Goal: Navigation & Orientation: Find specific page/section

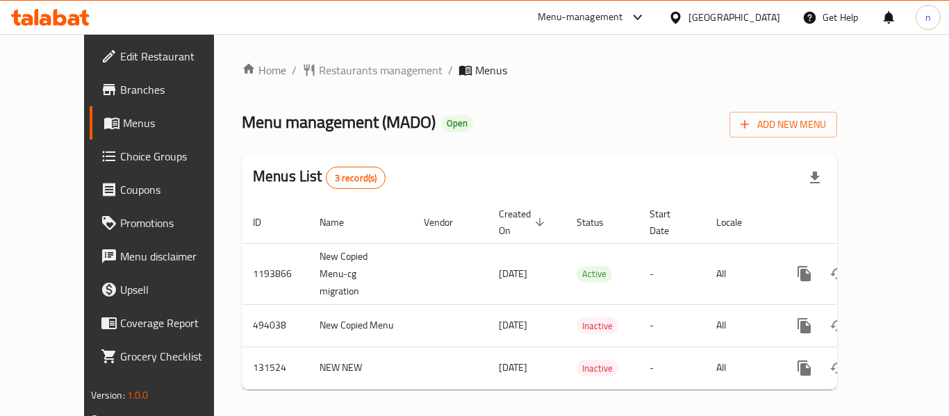
click at [637, 16] on icon at bounding box center [637, 17] width 17 height 17
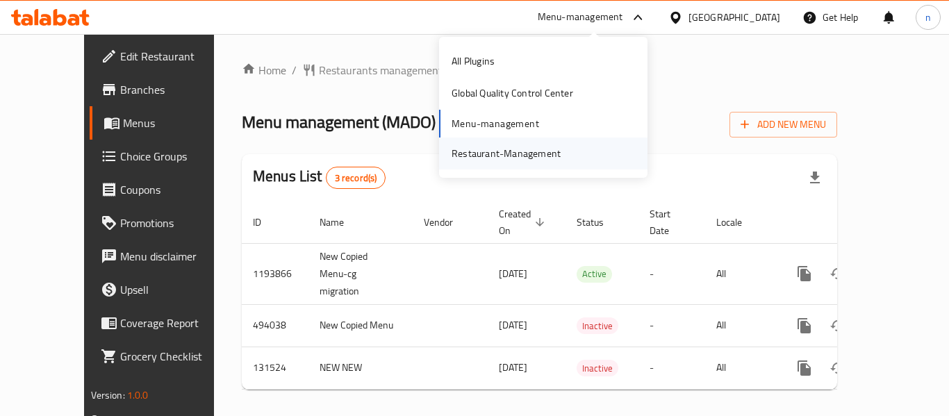
click at [535, 159] on div "Restaurant-Management" at bounding box center [506, 153] width 109 height 15
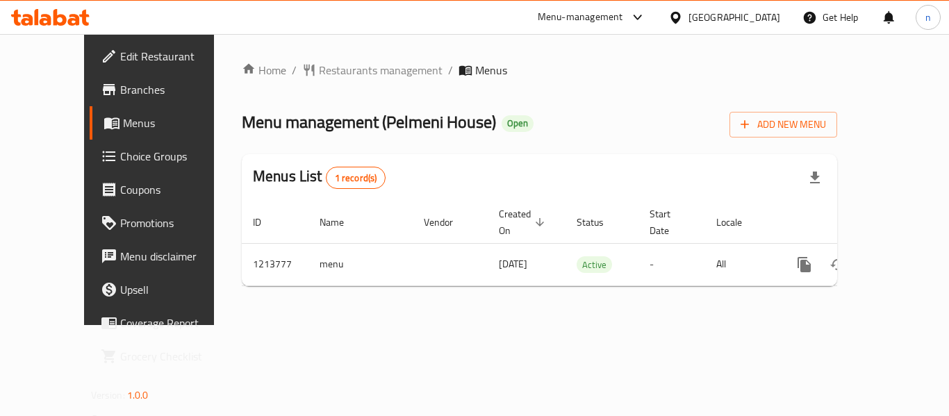
click at [643, 16] on icon at bounding box center [637, 17] width 17 height 17
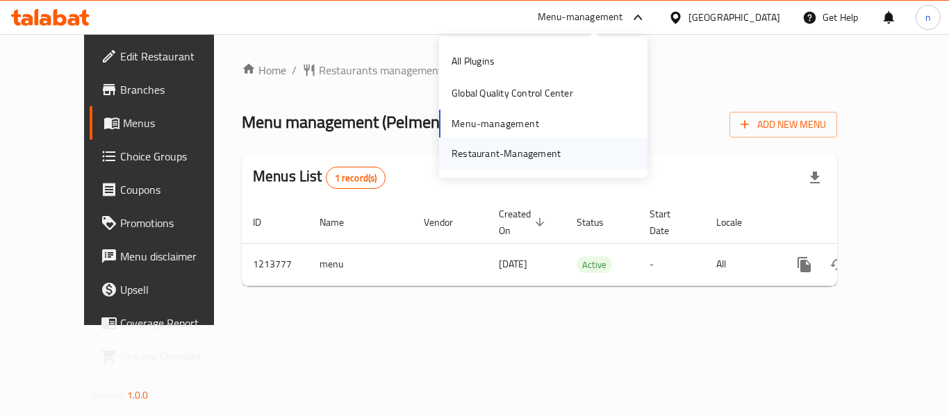
click at [504, 149] on div "Restaurant-Management" at bounding box center [506, 153] width 109 height 15
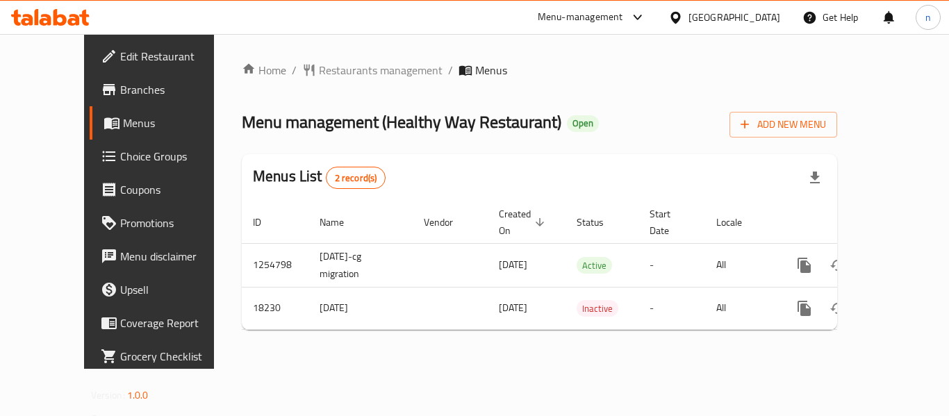
click at [641, 15] on icon at bounding box center [637, 17] width 17 height 17
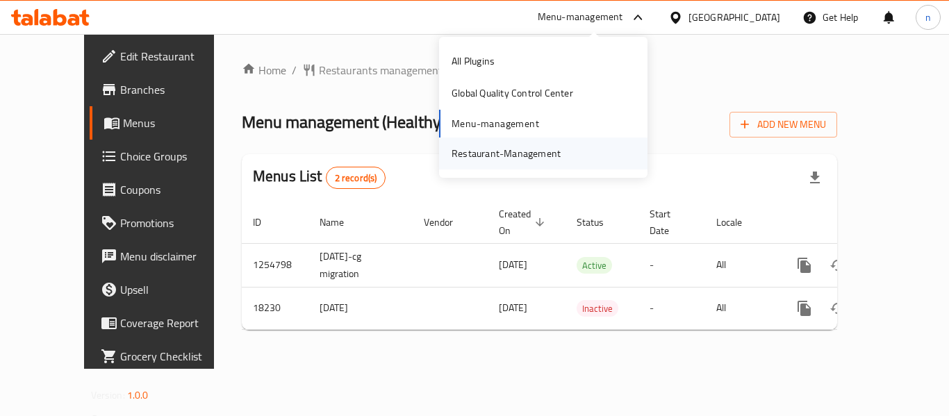
click at [506, 149] on div "Restaurant-Management" at bounding box center [506, 153] width 109 height 15
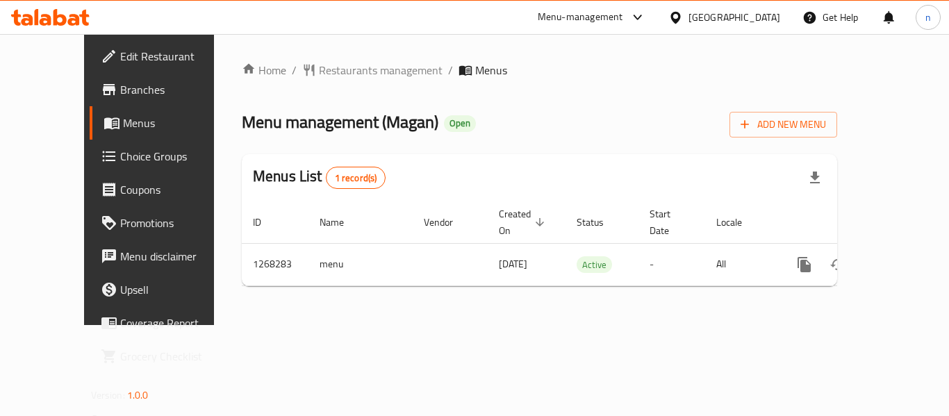
click at [680, 16] on icon at bounding box center [675, 17] width 10 height 12
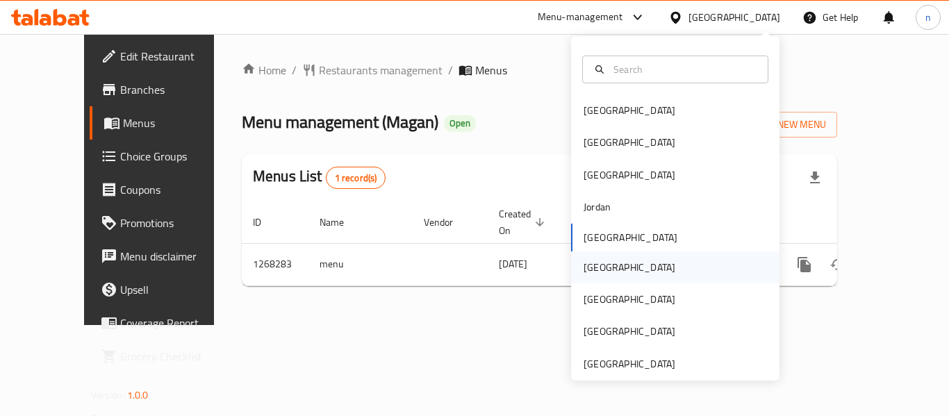
click at [586, 275] on div "Oman" at bounding box center [630, 267] width 92 height 15
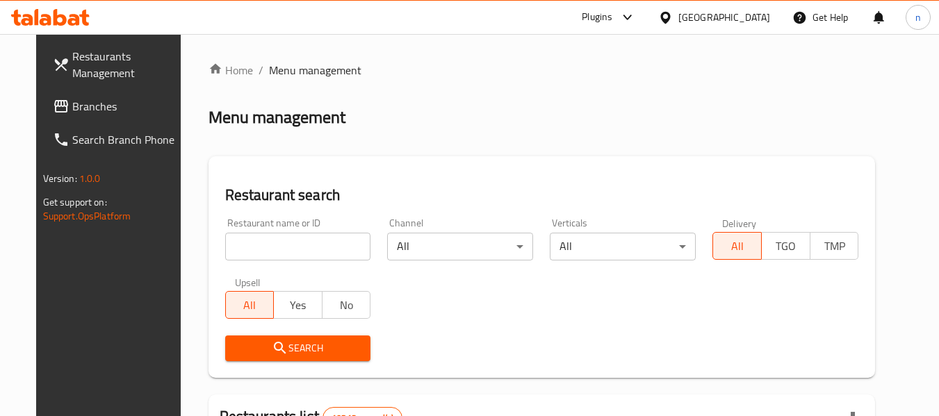
click at [72, 110] on span "Branches" at bounding box center [127, 106] width 110 height 17
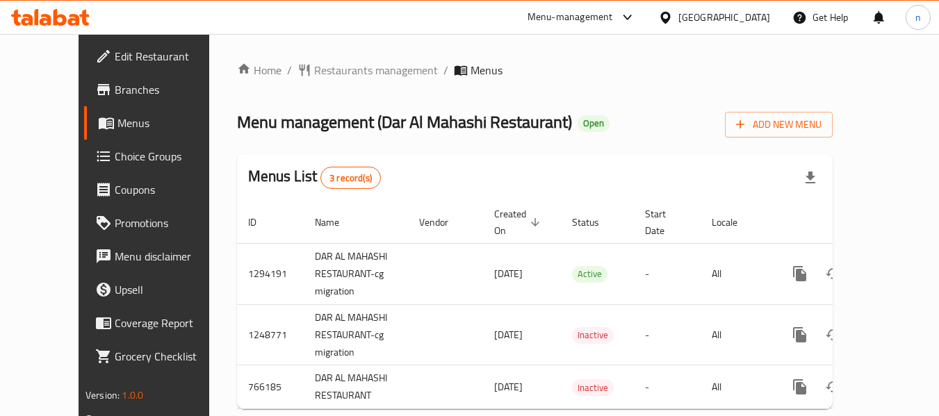
click at [670, 13] on icon at bounding box center [665, 17] width 10 height 12
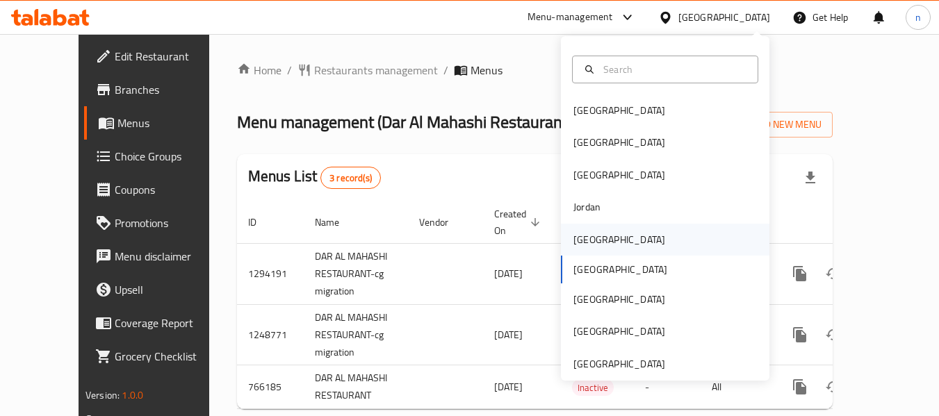
click at [573, 244] on div "Kuwait" at bounding box center [619, 239] width 92 height 15
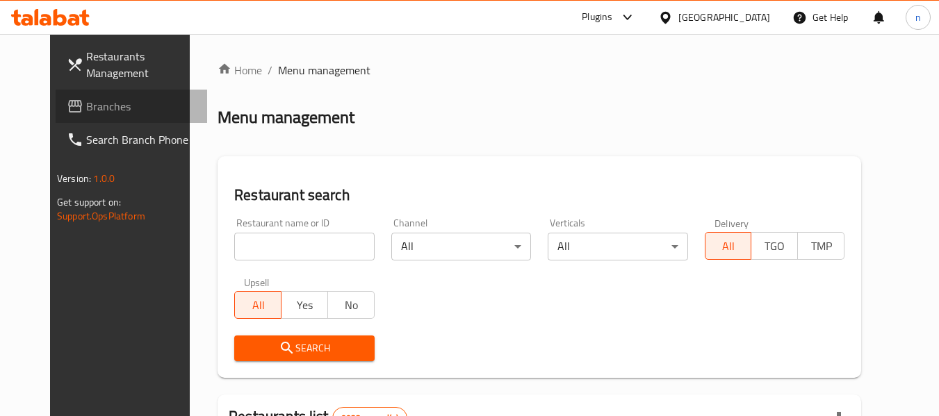
click at [86, 101] on span "Branches" at bounding box center [141, 106] width 110 height 17
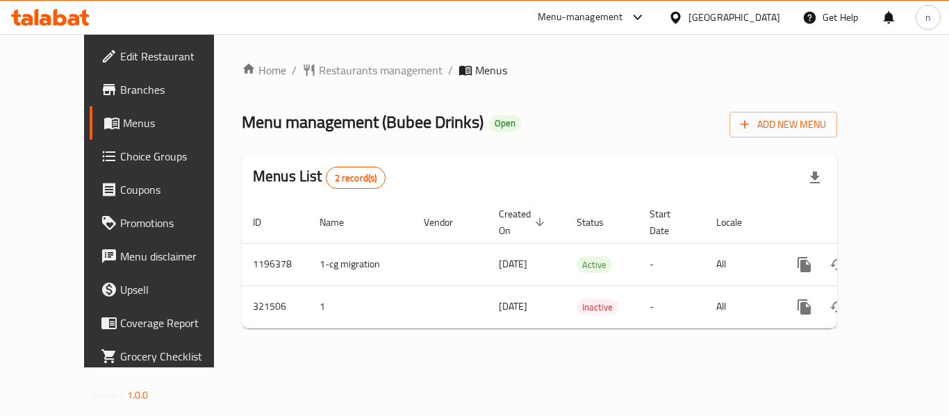
click at [637, 19] on icon at bounding box center [637, 17] width 17 height 17
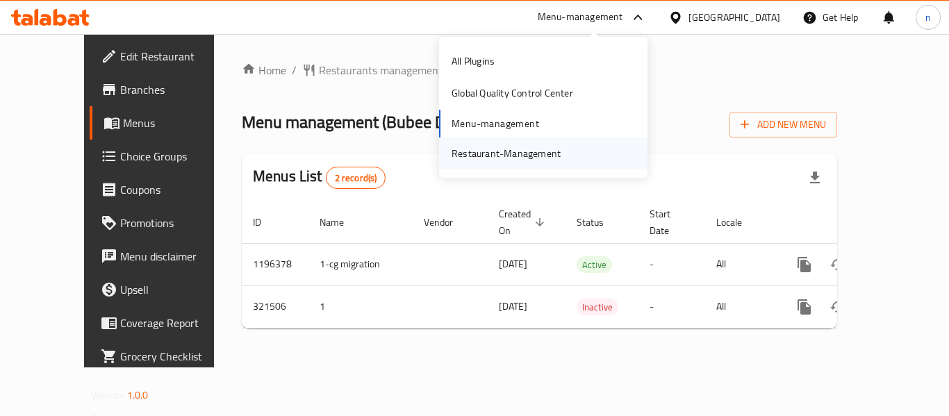
click at [488, 153] on div "Restaurant-Management" at bounding box center [506, 153] width 109 height 15
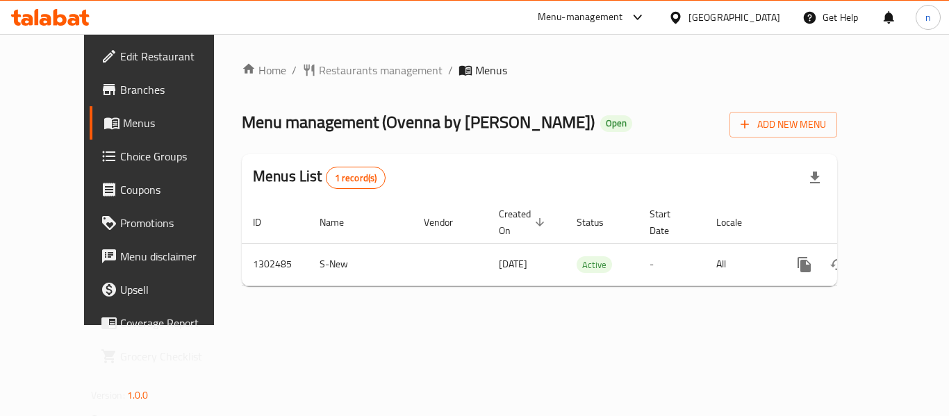
click at [632, 14] on icon at bounding box center [637, 17] width 17 height 17
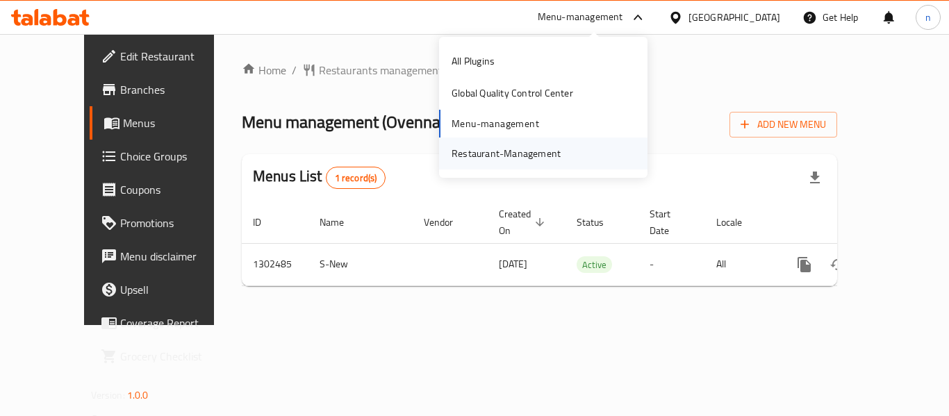
click at [484, 154] on div "Restaurant-Management" at bounding box center [506, 153] width 109 height 15
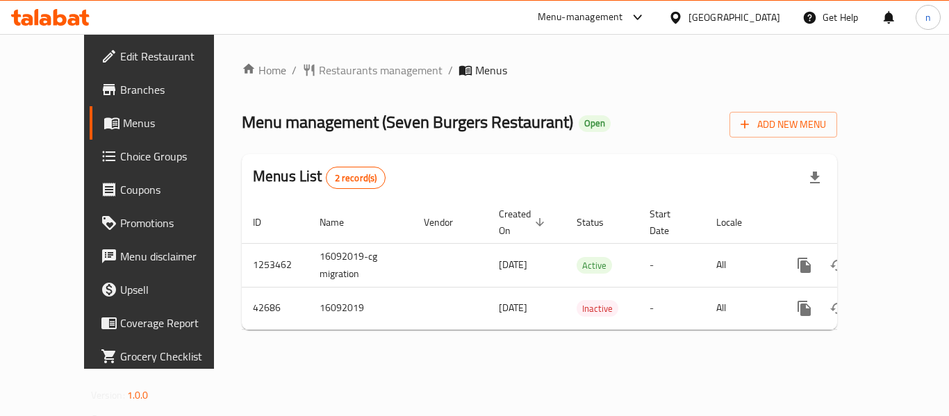
click at [646, 18] on icon at bounding box center [637, 17] width 17 height 17
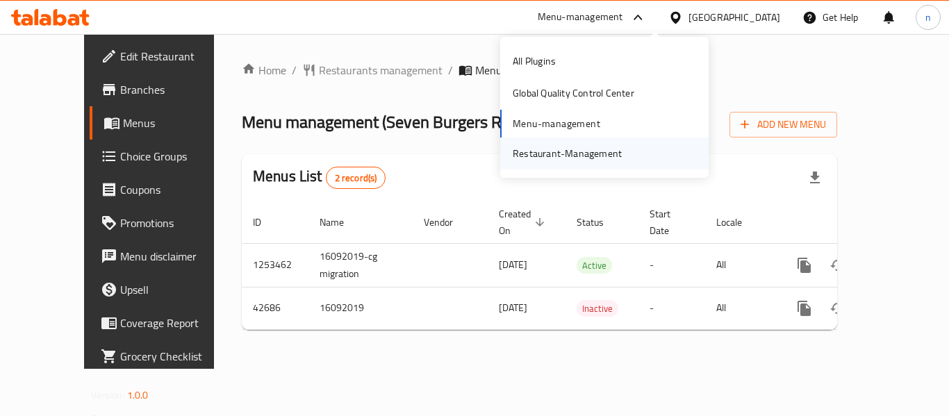
click at [552, 152] on div "Restaurant-Management" at bounding box center [567, 153] width 109 height 15
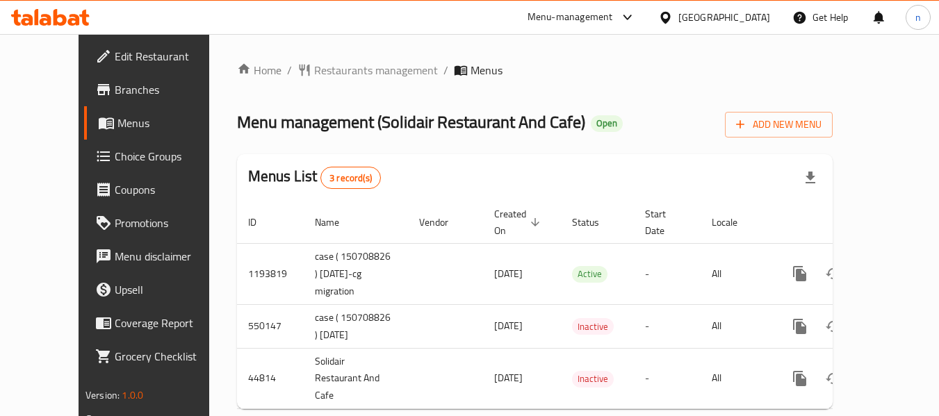
click at [629, 17] on icon at bounding box center [627, 17] width 17 height 17
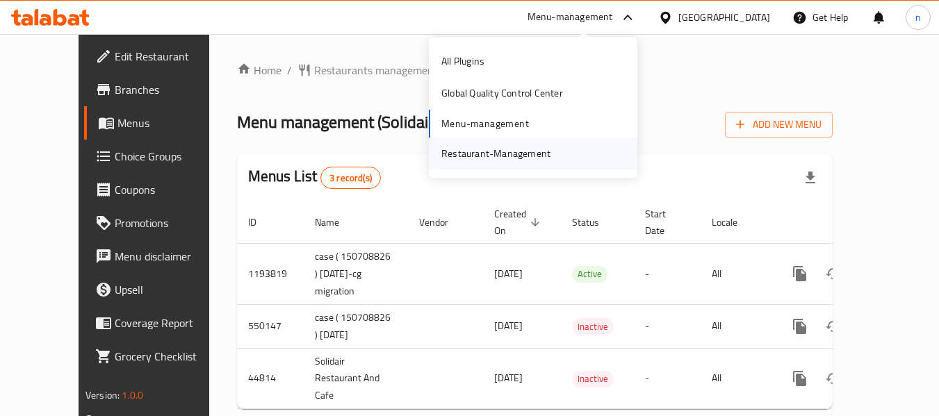
click at [470, 154] on div "Restaurant-Management" at bounding box center [495, 153] width 109 height 15
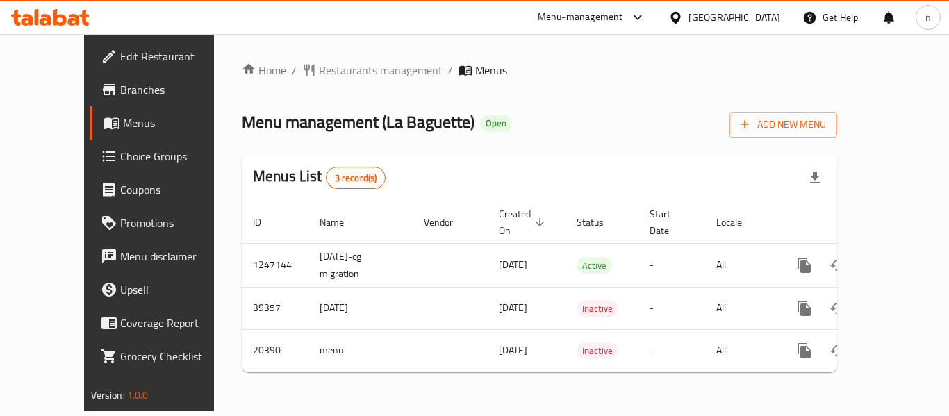
click at [646, 14] on icon at bounding box center [637, 17] width 17 height 17
click at [563, 156] on div "Restaurant-Management" at bounding box center [567, 153] width 109 height 15
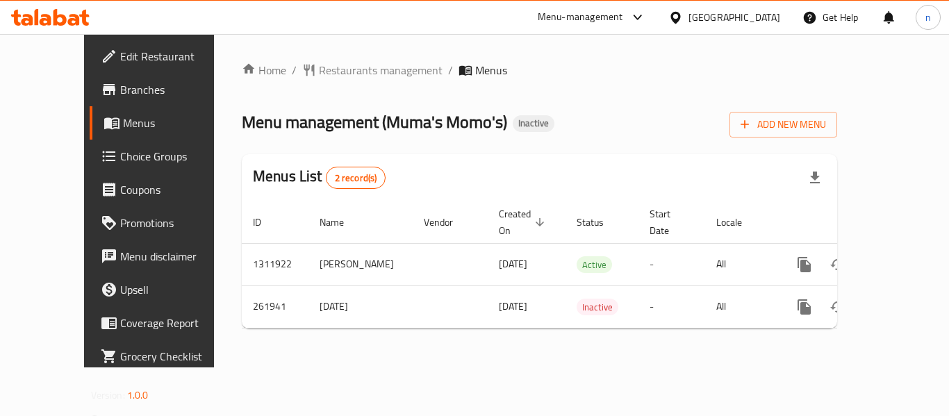
click at [638, 16] on icon at bounding box center [637, 17] width 17 height 17
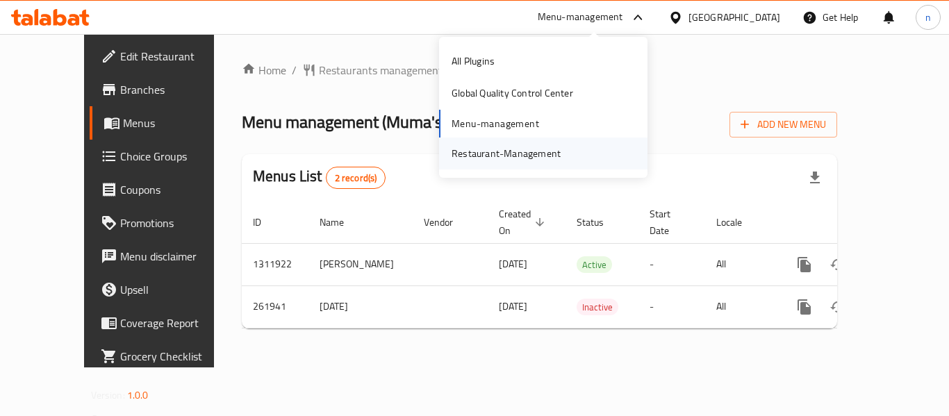
click at [506, 154] on div "Restaurant-Management" at bounding box center [506, 153] width 109 height 15
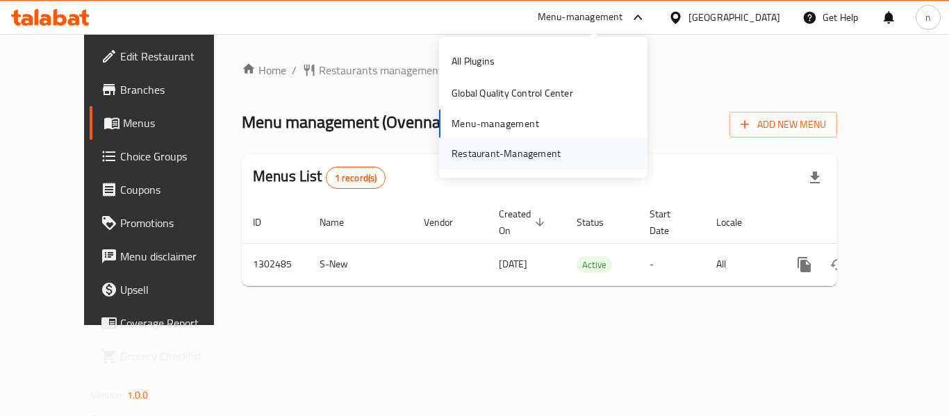
click at [526, 155] on div "Restaurant-Management" at bounding box center [506, 153] width 109 height 15
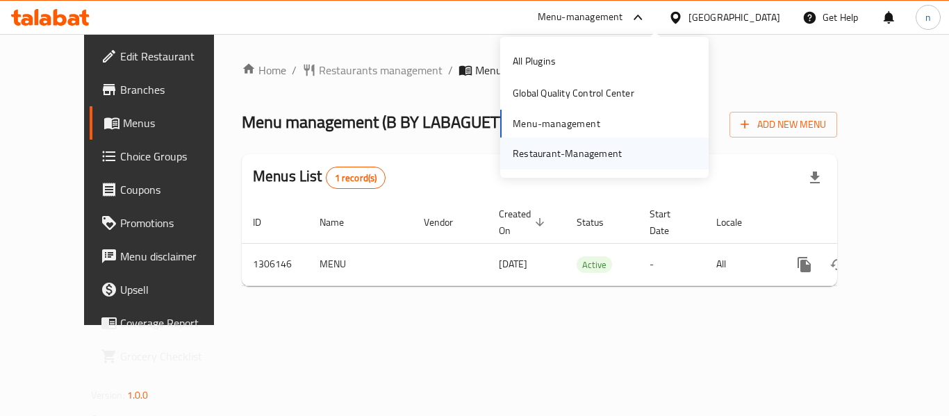
click at [600, 159] on div "Restaurant-Management" at bounding box center [567, 153] width 109 height 15
